Goal: Leave review/rating: Share an evaluation or opinion about a product, service, or content

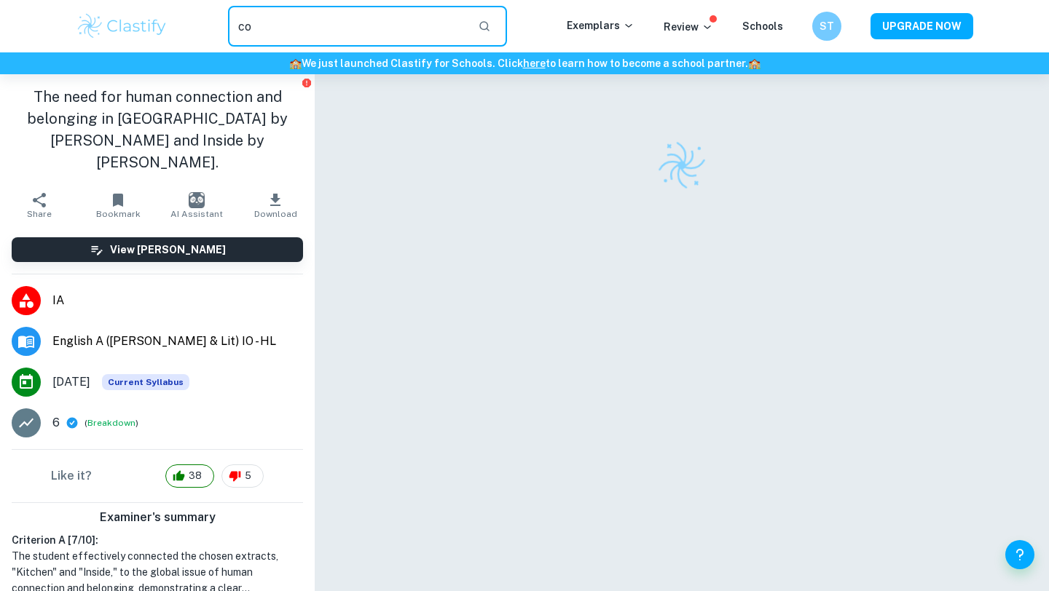
scroll to position [347, 0]
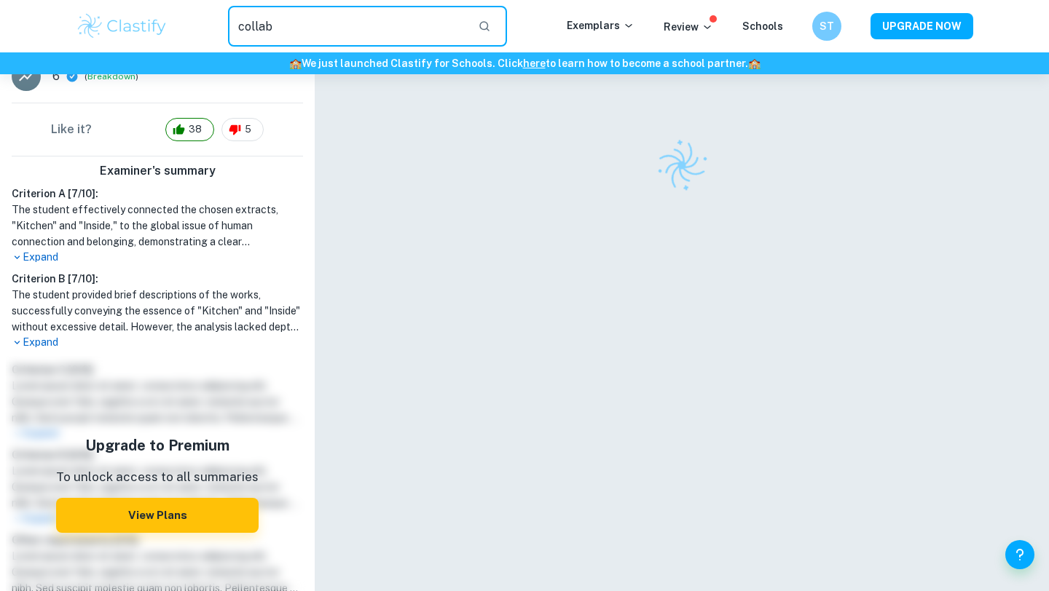
type input "collab"
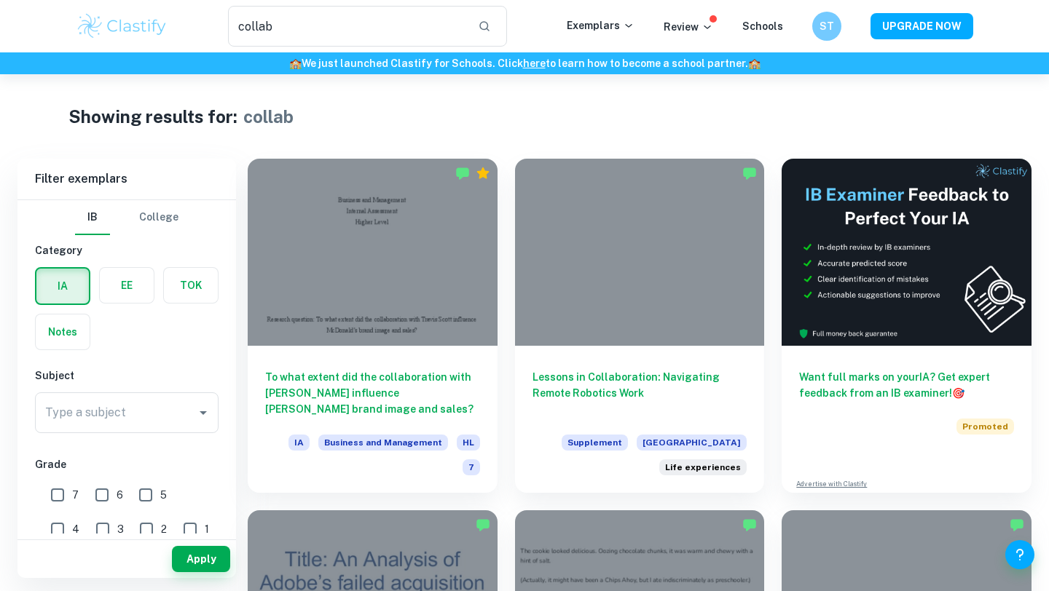
click at [78, 403] on input "Type a subject" at bounding box center [116, 413] width 149 height 28
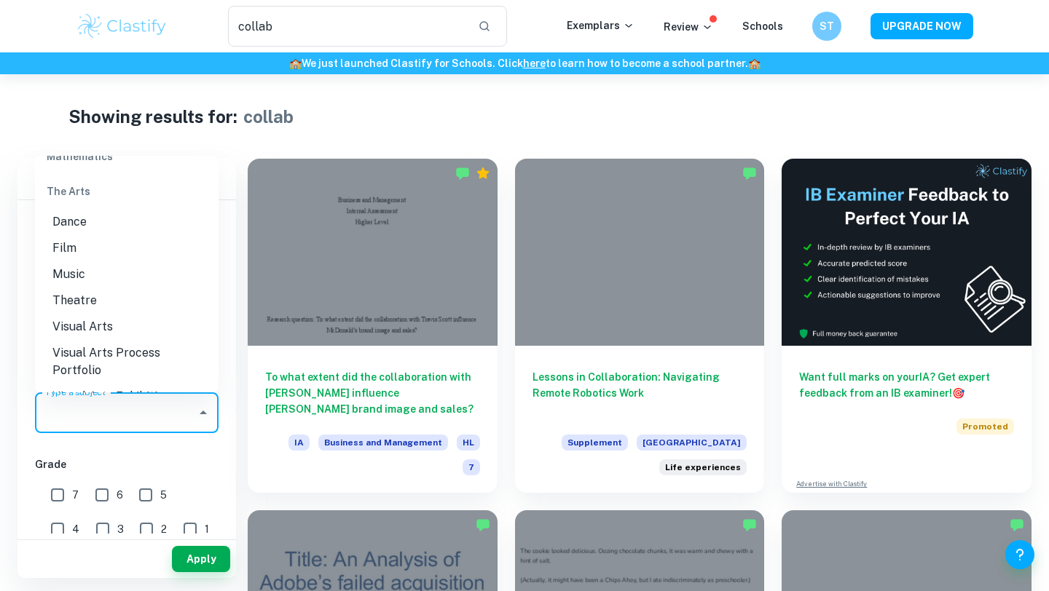
scroll to position [2028, 0]
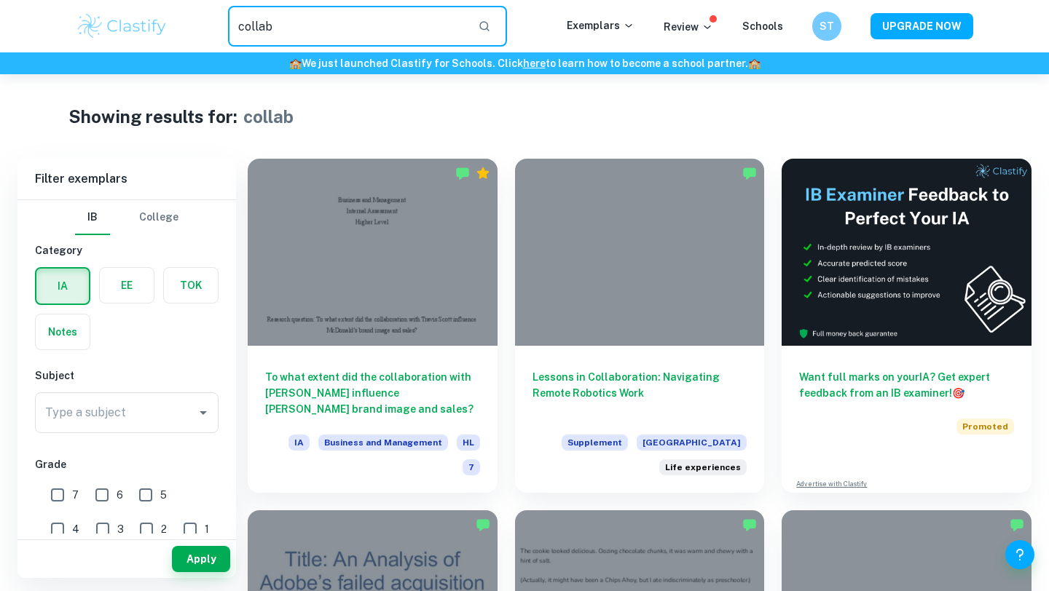
drag, startPoint x: 462, startPoint y: 23, endPoint x: 169, endPoint y: 16, distance: 292.9
click at [169, 18] on div "collab ​" at bounding box center [367, 26] width 398 height 41
click at [117, 402] on input "Type a subject" at bounding box center [116, 413] width 149 height 28
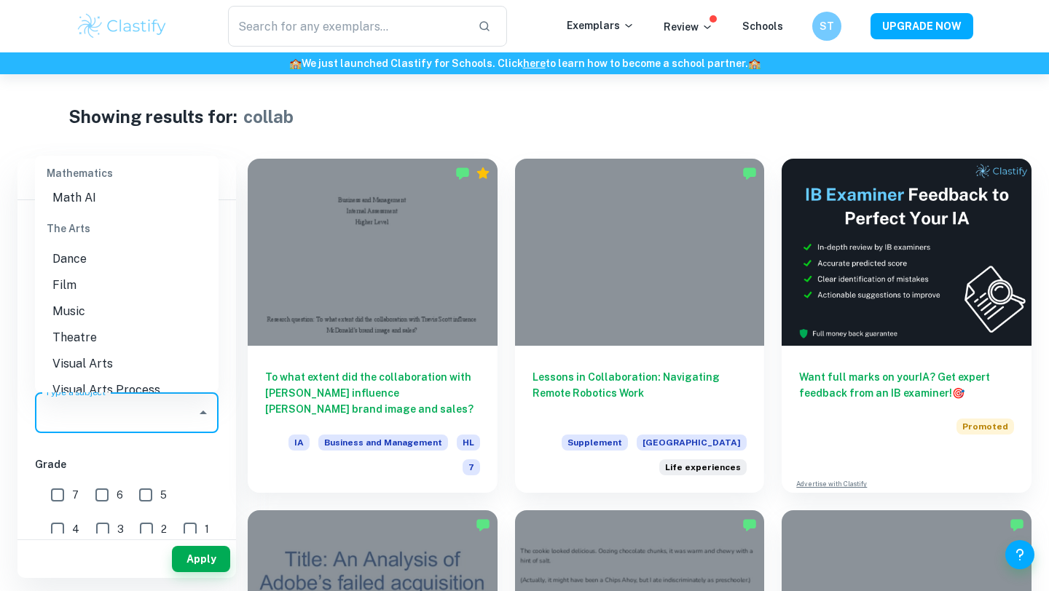
scroll to position [2137, 0]
click at [59, 323] on li "Theatre" at bounding box center [127, 336] width 184 height 26
type input "Theatre"
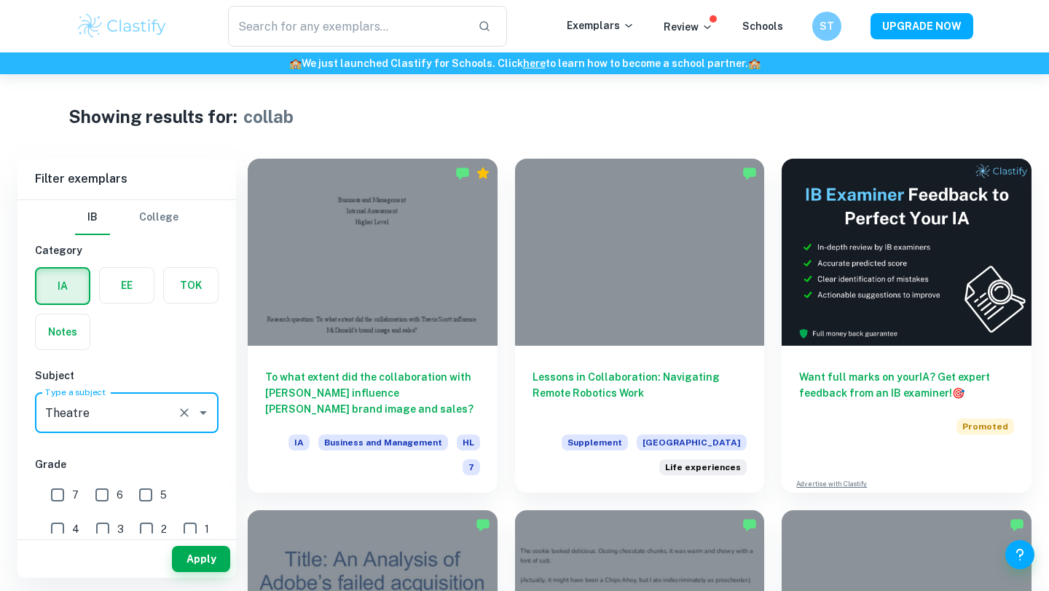
click at [140, 337] on div "IA EE TOK Notes" at bounding box center [122, 305] width 192 height 92
click at [112, 414] on input "Theatre" at bounding box center [107, 413] width 130 height 28
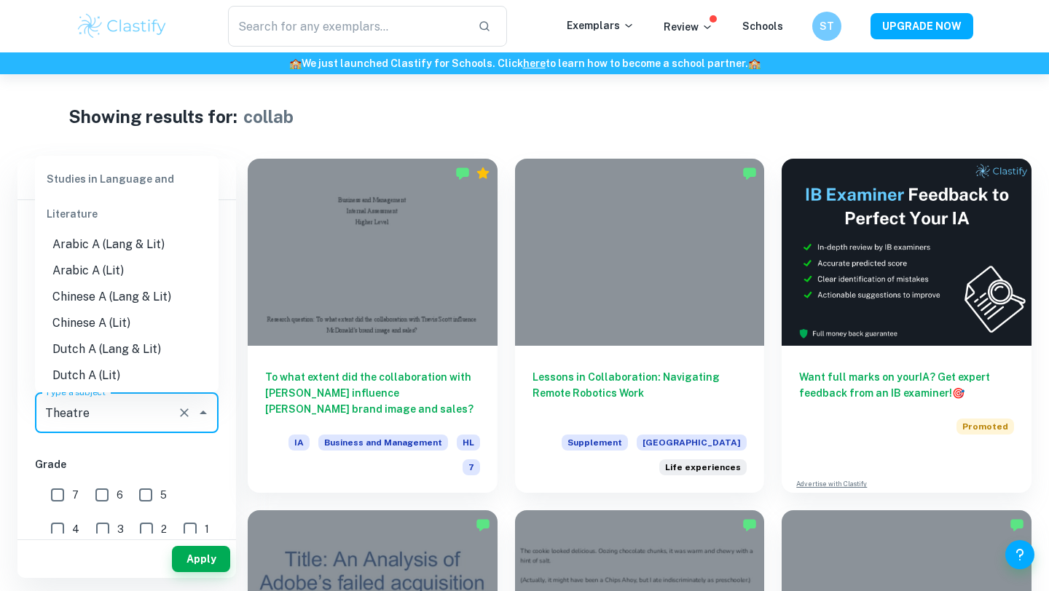
scroll to position [2059, 0]
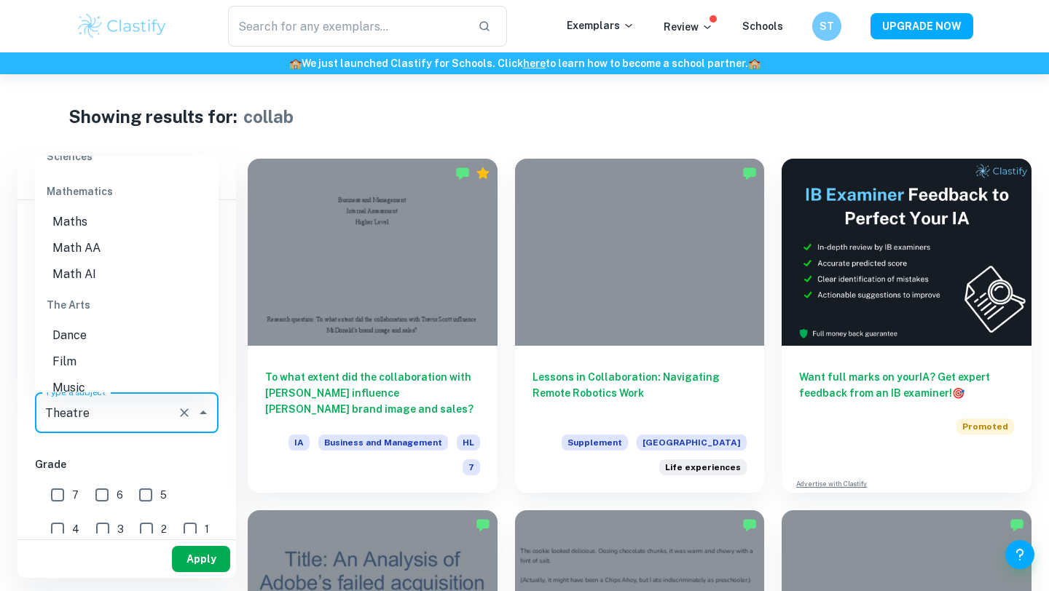
click at [200, 551] on button "Apply" at bounding box center [201, 559] width 58 height 26
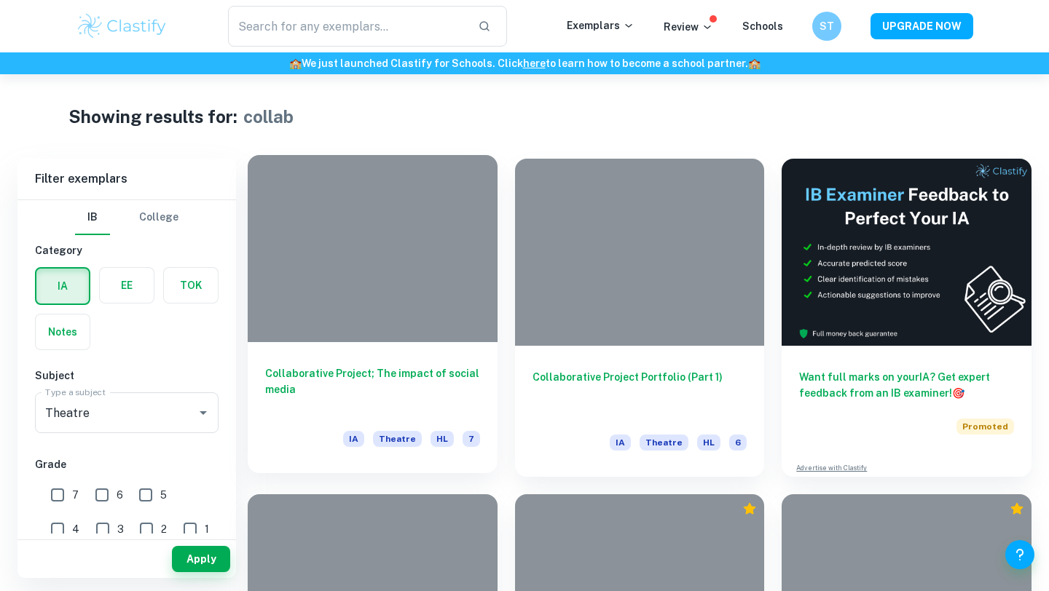
click at [359, 371] on h6 "Collaborative Project; The impact of social media" at bounding box center [372, 390] width 215 height 48
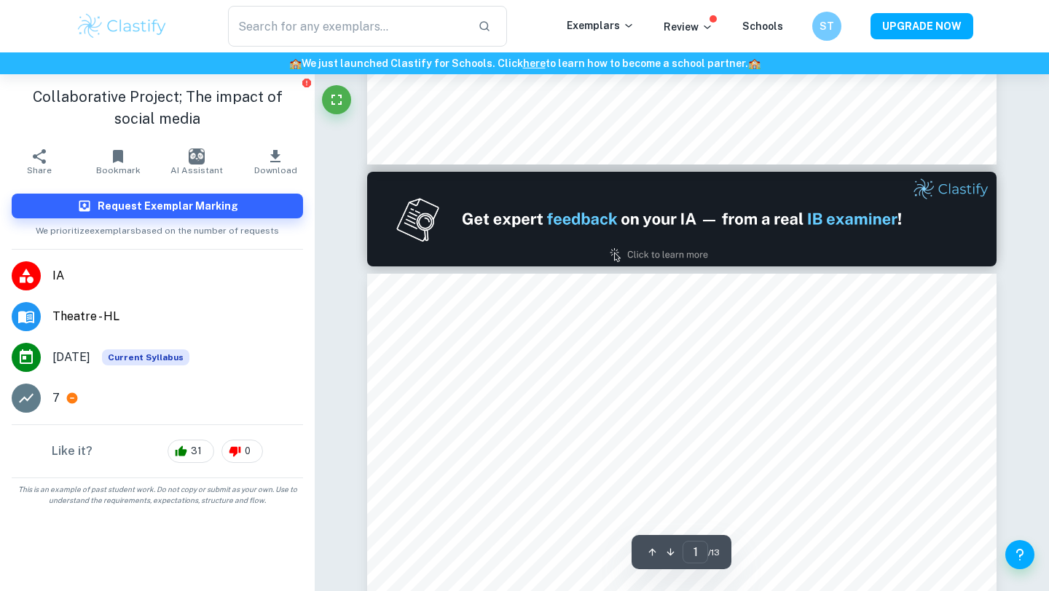
type input "2"
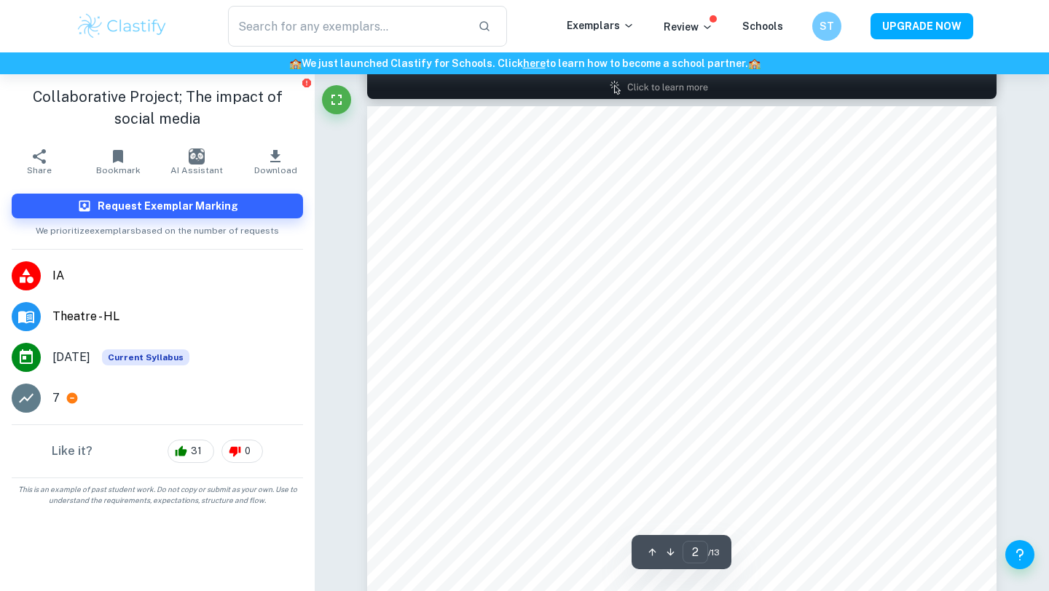
scroll to position [994, 0]
